Goal: Task Accomplishment & Management: Use online tool/utility

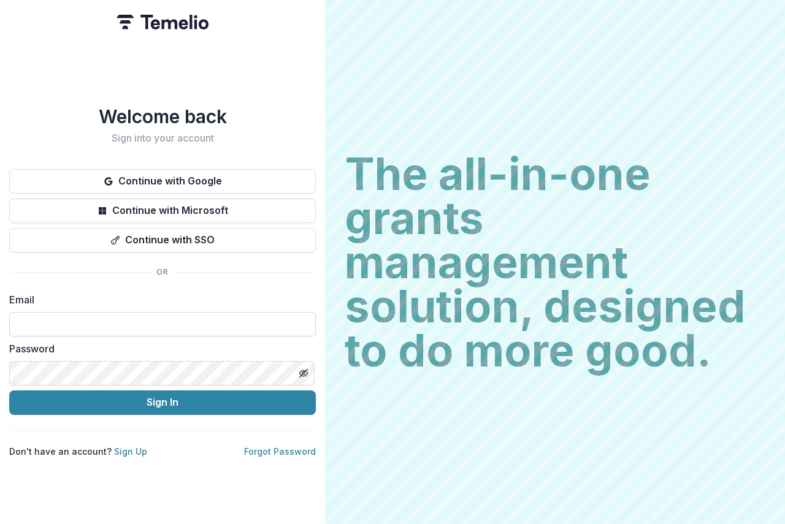
drag, startPoint x: 54, startPoint y: 318, endPoint x: 62, endPoint y: 320, distance: 8.3
click at [55, 318] on input at bounding box center [162, 324] width 307 height 25
click at [80, 329] on input at bounding box center [162, 324] width 307 height 25
type input "**********"
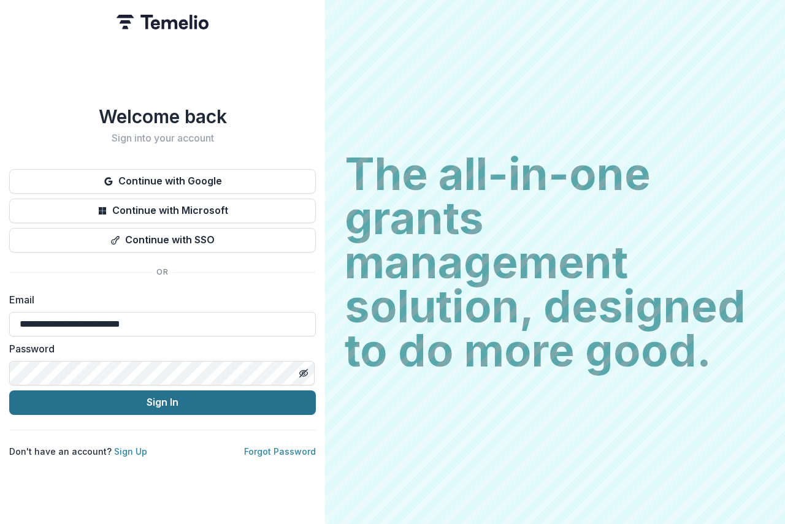
click at [185, 403] on button "Sign In" at bounding box center [162, 403] width 307 height 25
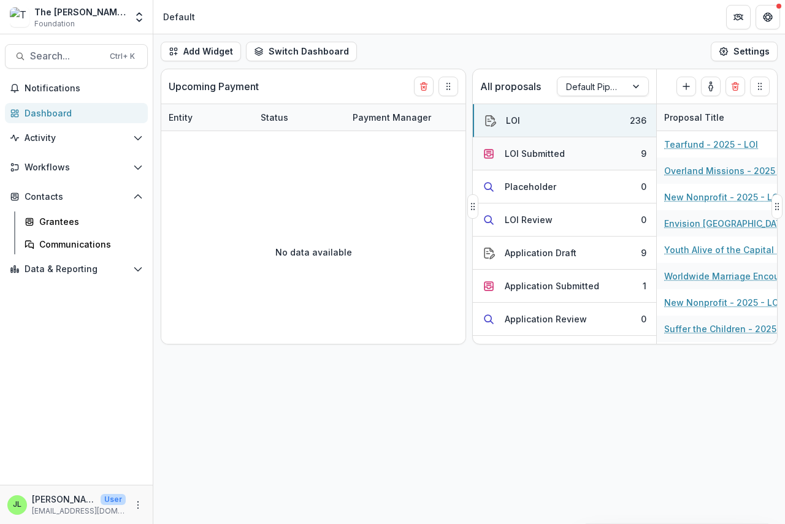
click at [524, 155] on div "LOI Submitted" at bounding box center [535, 153] width 60 height 13
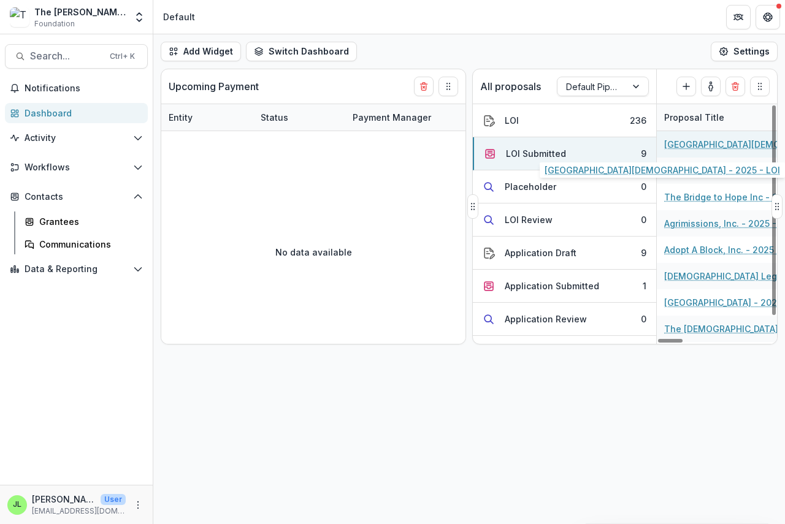
click at [701, 145] on link "[GEOGRAPHIC_DATA][DEMOGRAPHIC_DATA] - 2025 - LOI" at bounding box center [733, 144] width 139 height 13
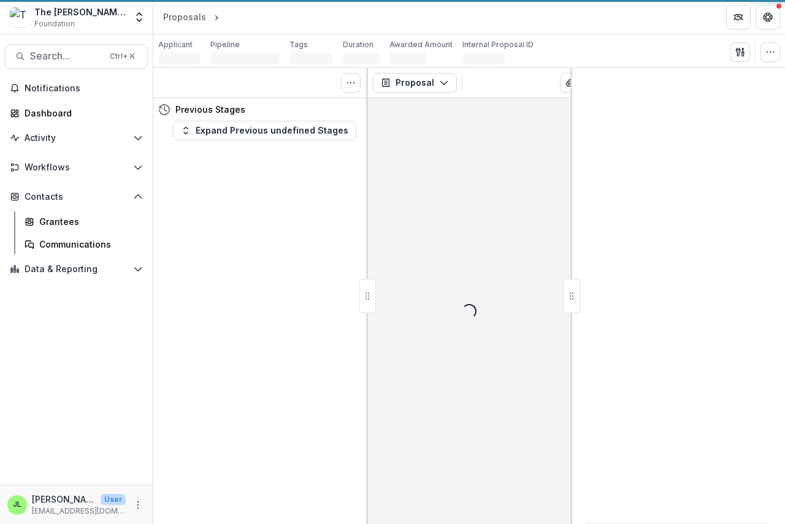
click at [701, 145] on div at bounding box center [677, 296] width 215 height 456
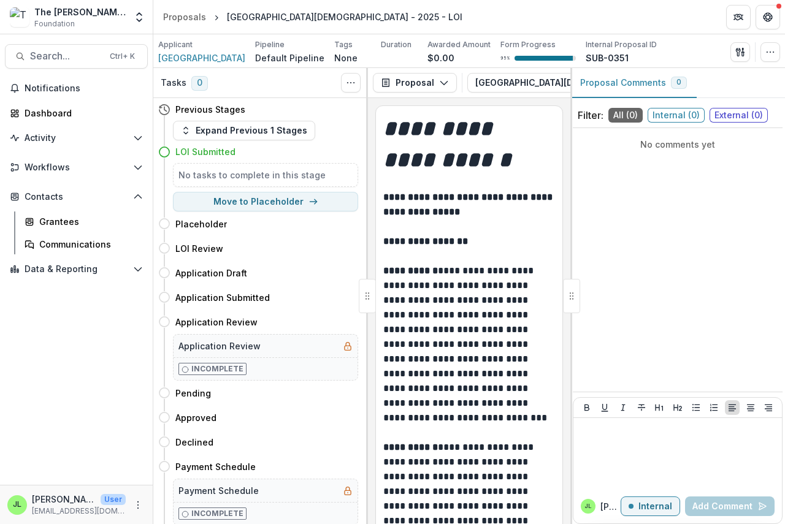
click at [569, 297] on div at bounding box center [571, 296] width 17 height 34
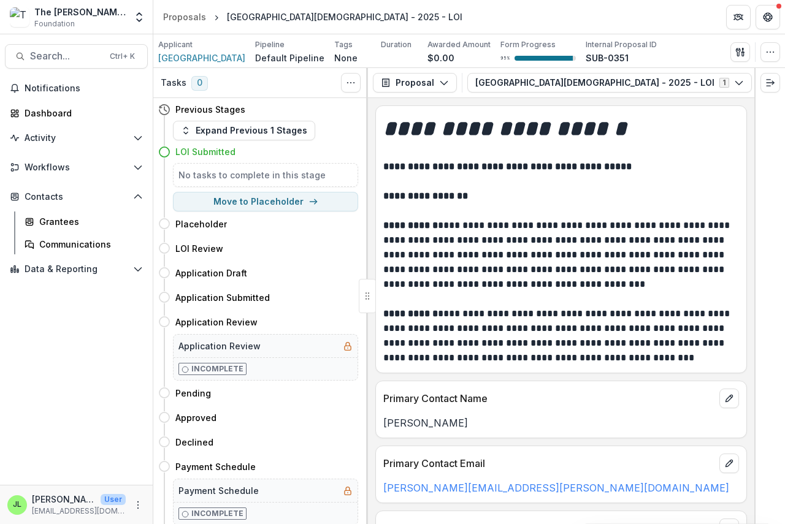
scroll to position [0, 15]
click at [765, 81] on icon "button" at bounding box center [770, 83] width 10 height 10
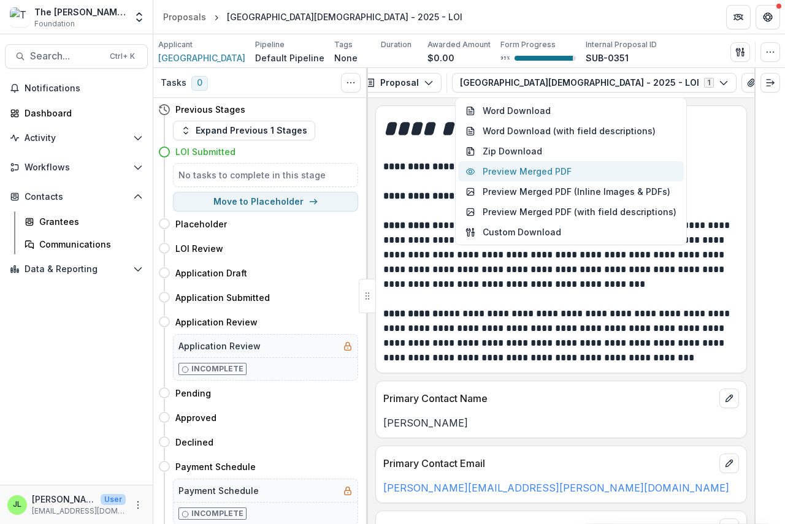
click at [579, 169] on button "Preview Merged PDF" at bounding box center [571, 171] width 226 height 20
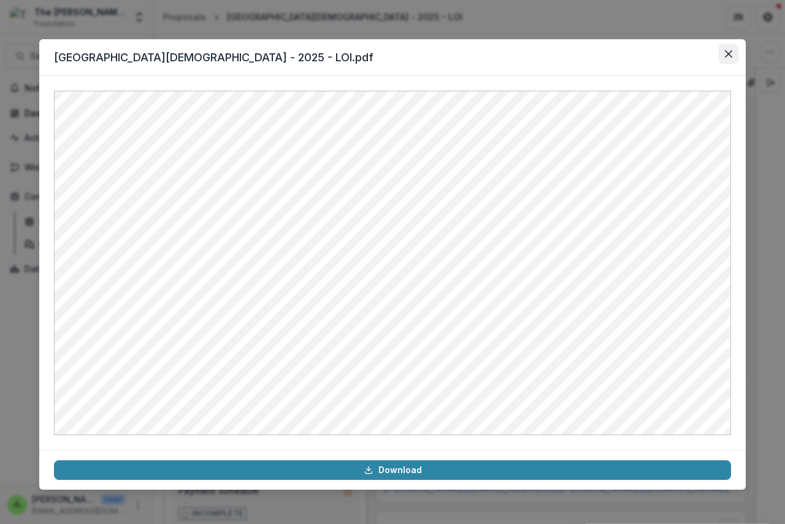
click at [727, 55] on icon "Close" at bounding box center [728, 53] width 7 height 7
